Goal: Transaction & Acquisition: Purchase product/service

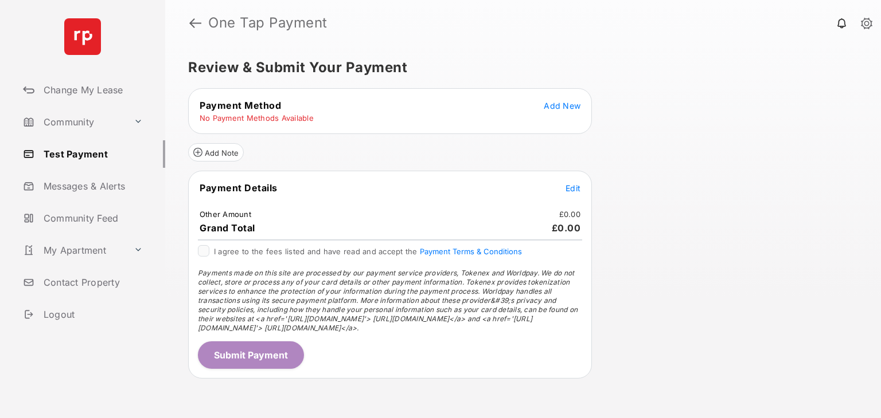
click at [564, 105] on span "Add New" at bounding box center [561, 106] width 37 height 10
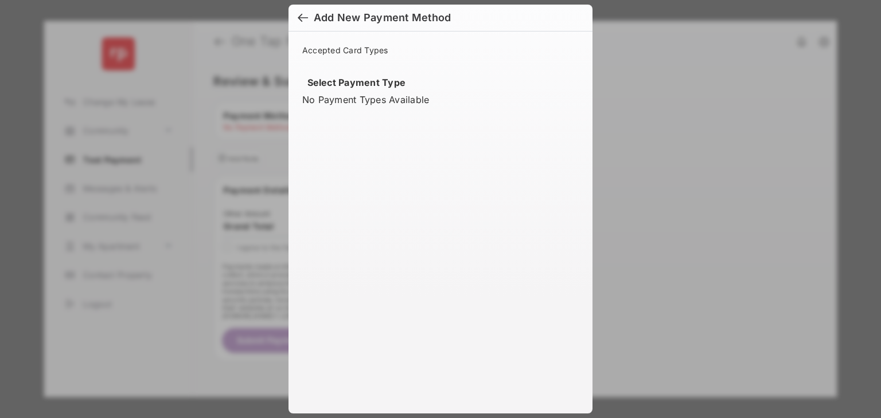
click at [679, 147] on div "Add New Payment Method Accepted Card Types Select Payment Type No Payment Types…" at bounding box center [440, 209] width 881 height 418
click at [298, 19] on div at bounding box center [303, 19] width 10 height 13
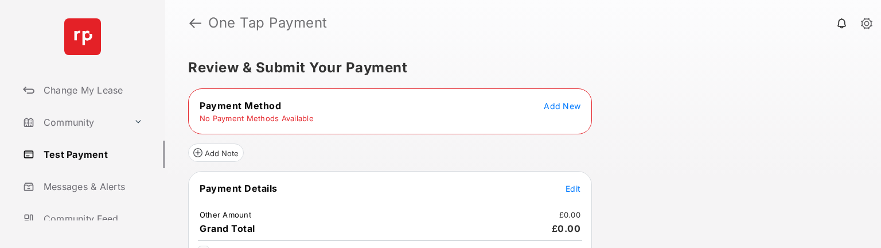
click at [642, 120] on div "Review & Submit Your Payment Payment Method Add New No Payment Methods Availabl…" at bounding box center [522, 147] width 715 height 202
click at [553, 101] on span "Add New" at bounding box center [561, 106] width 37 height 10
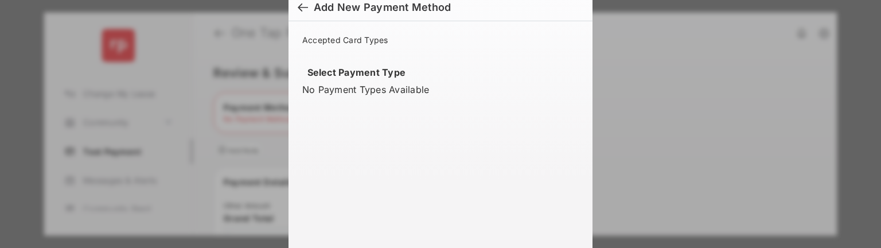
click at [300, 6] on div at bounding box center [303, 8] width 10 height 13
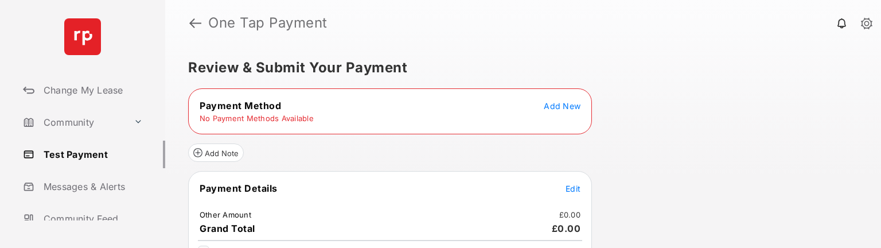
click at [574, 107] on span "Add New" at bounding box center [561, 106] width 37 height 10
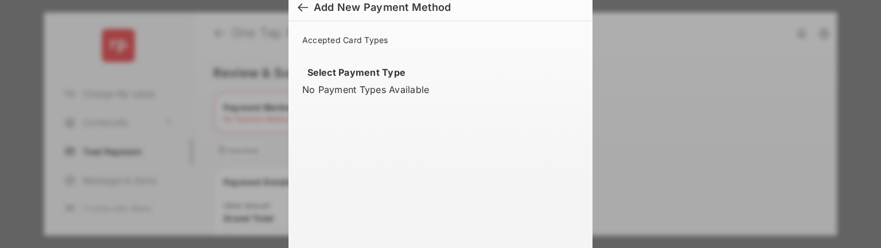
click at [298, 5] on div at bounding box center [303, 8] width 10 height 13
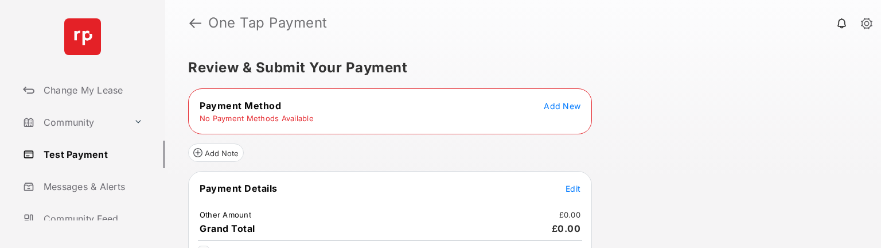
click at [565, 105] on span "Add New" at bounding box center [561, 106] width 37 height 10
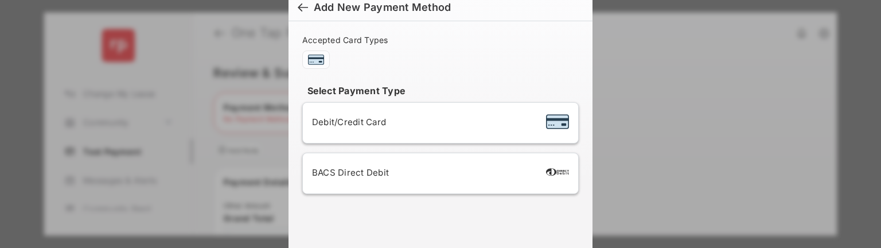
click at [351, 123] on span "Debit/Credit Card" at bounding box center [349, 121] width 74 height 11
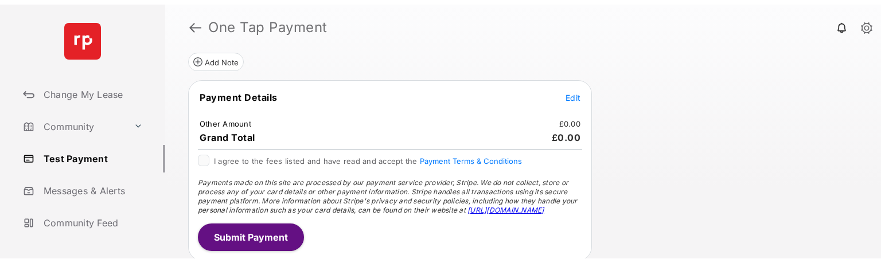
scroll to position [103, 0]
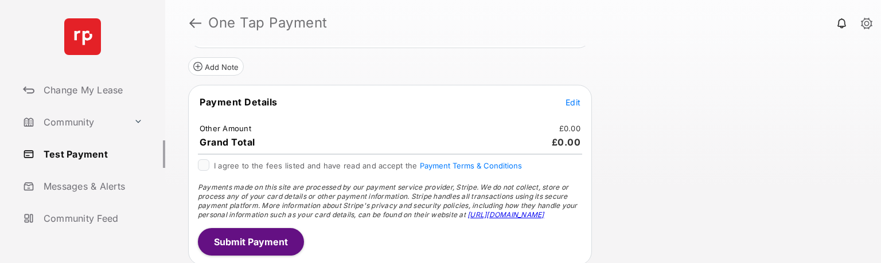
click at [571, 100] on span "Edit" at bounding box center [572, 102] width 15 height 10
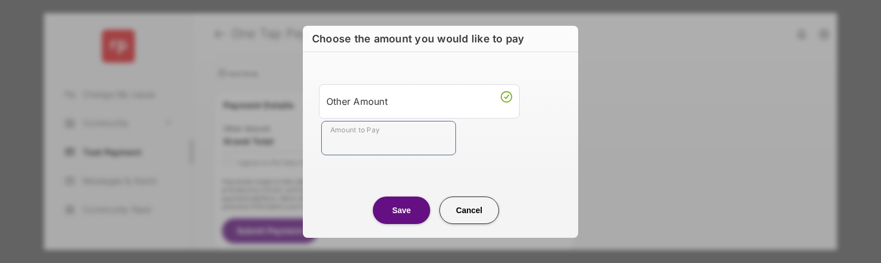
click at [410, 116] on input "Amount to Pay" at bounding box center [388, 138] width 135 height 34
type input "**"
click at [394, 116] on button "Save" at bounding box center [401, 211] width 57 height 28
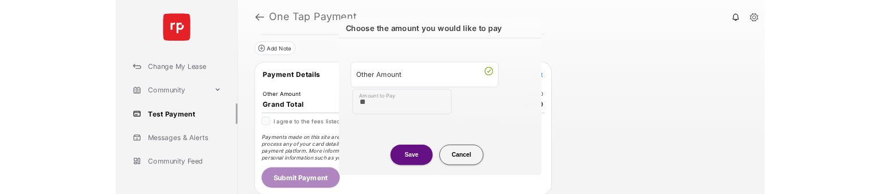
scroll to position [101, 0]
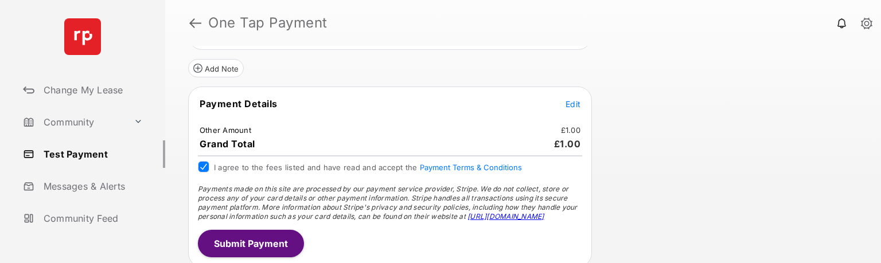
click at [254, 116] on button "Submit Payment" at bounding box center [251, 244] width 106 height 28
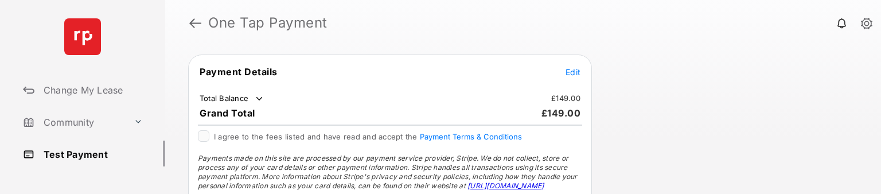
scroll to position [128, 0]
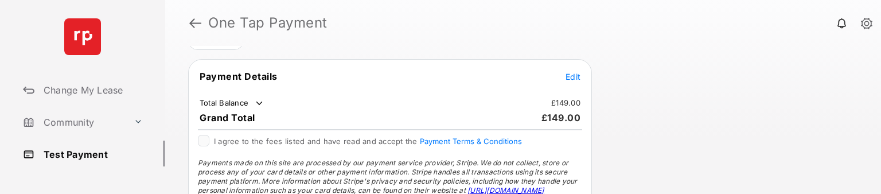
click at [570, 73] on span "Edit" at bounding box center [572, 77] width 15 height 10
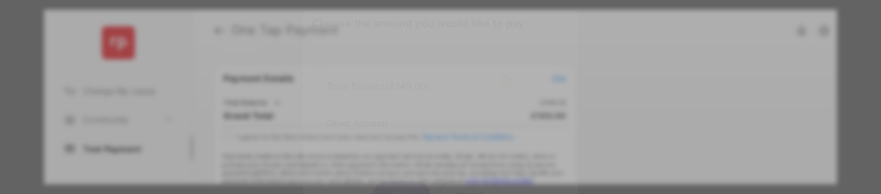
scroll to position [8, 0]
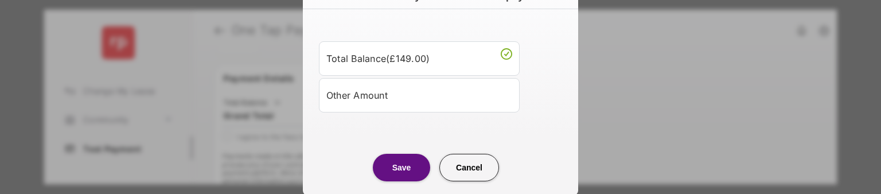
click at [416, 89] on div "Other Amount" at bounding box center [419, 94] width 186 height 19
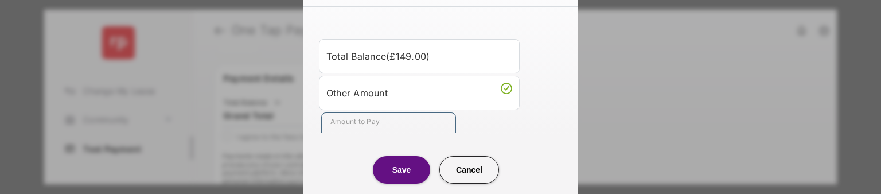
click at [376, 127] on input "Amount to Pay" at bounding box center [388, 129] width 135 height 34
type input "**"
click at [401, 166] on button "Save" at bounding box center [401, 170] width 57 height 28
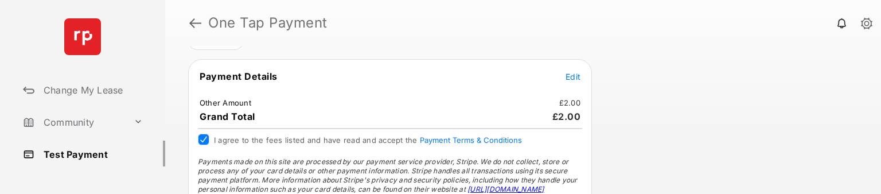
scroll to position [170, 0]
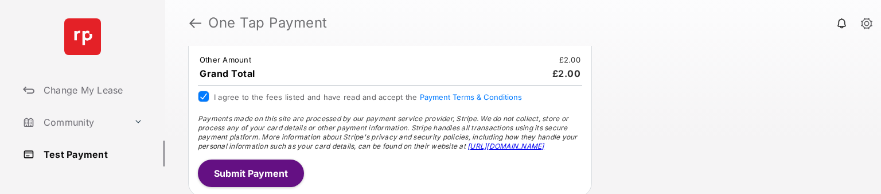
click at [255, 169] on button "Submit Payment" at bounding box center [251, 173] width 106 height 28
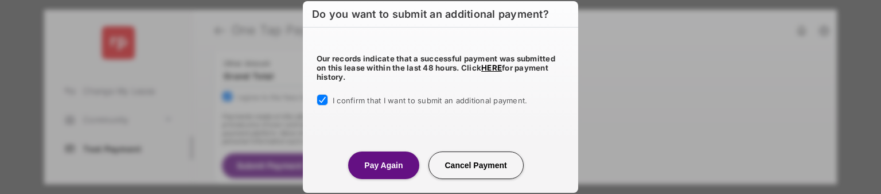
click at [378, 169] on button "Pay Again" at bounding box center [383, 165] width 71 height 28
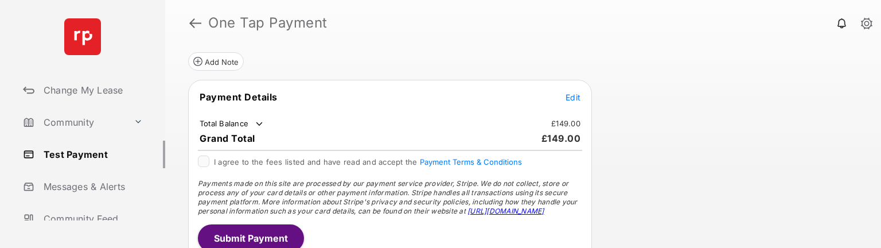
scroll to position [119, 0]
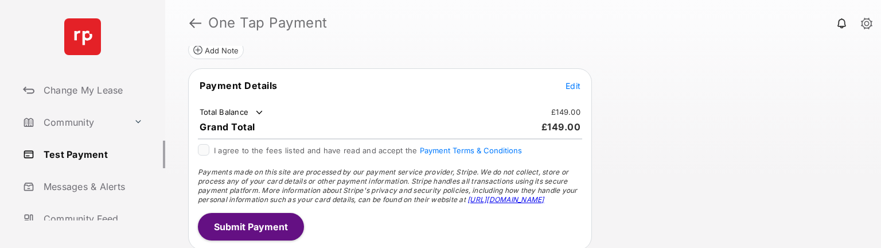
click at [573, 87] on span "Edit" at bounding box center [572, 86] width 15 height 10
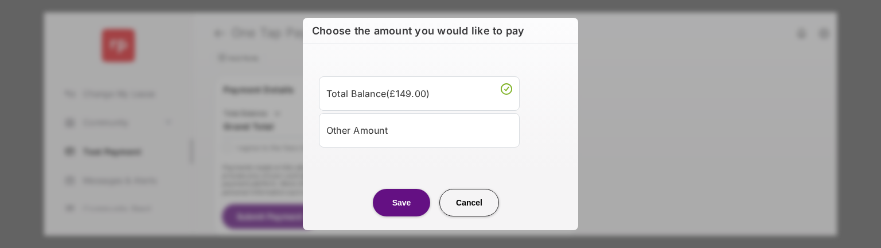
click at [451, 134] on div "Other Amount" at bounding box center [419, 129] width 186 height 19
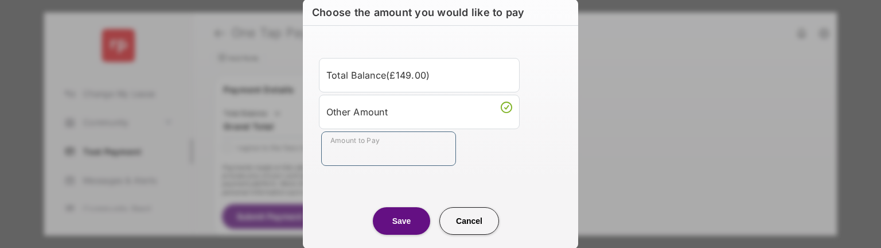
click at [417, 155] on input "Amount to Pay" at bounding box center [388, 148] width 135 height 34
type input "**"
click at [397, 220] on button "Save" at bounding box center [401, 221] width 57 height 28
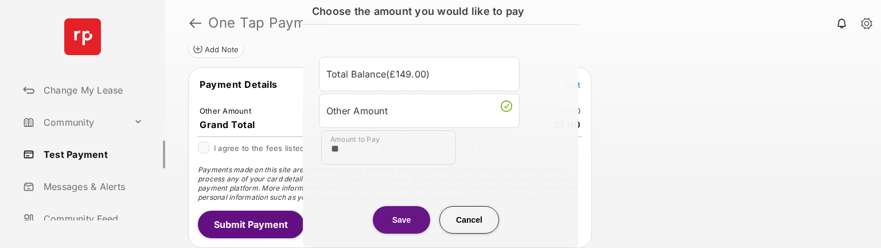
scroll to position [117, 0]
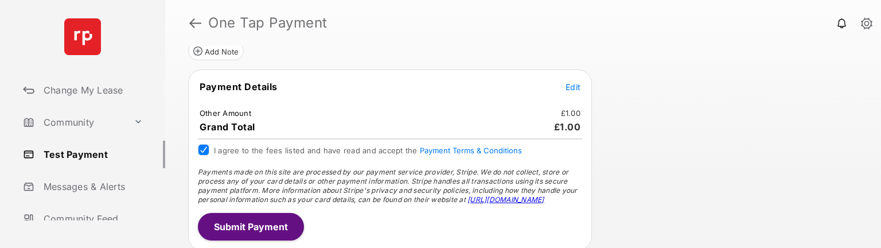
click at [272, 227] on button "Submit Payment" at bounding box center [251, 227] width 106 height 28
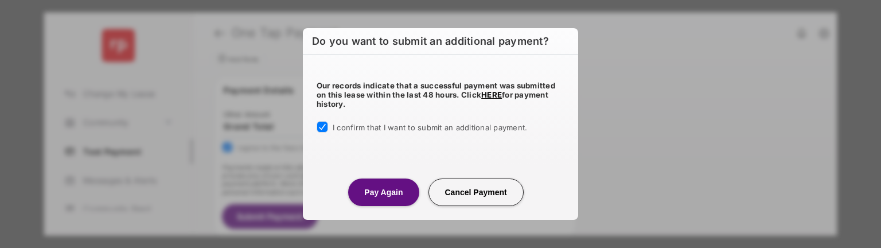
click at [382, 195] on button "Pay Again" at bounding box center [383, 192] width 71 height 28
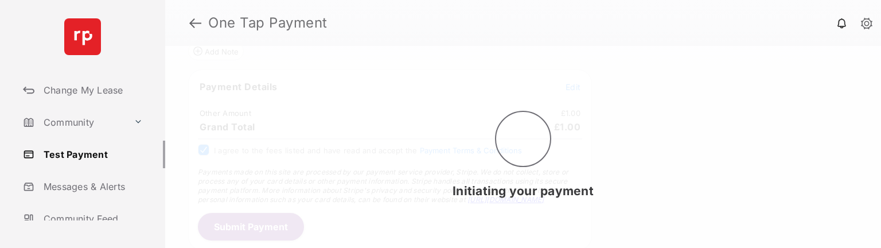
scroll to position [118, 0]
